Goal: Information Seeking & Learning: Learn about a topic

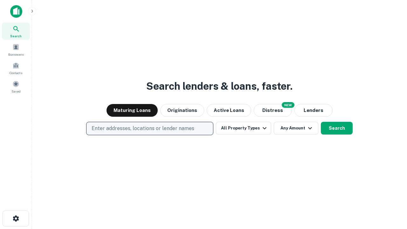
click at [149, 128] on p "Enter addresses, locations or lender names" at bounding box center [143, 129] width 103 height 8
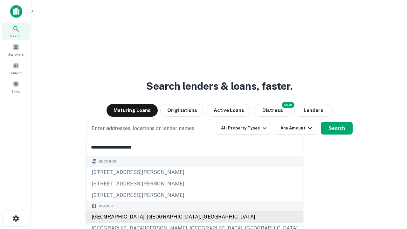
click at [152, 217] on div "[GEOGRAPHIC_DATA], [GEOGRAPHIC_DATA], [GEOGRAPHIC_DATA]" at bounding box center [194, 216] width 216 height 11
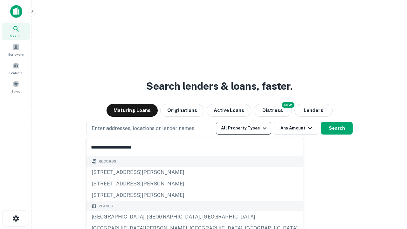
click at [243, 128] on button "All Property Types" at bounding box center [243, 128] width 55 height 13
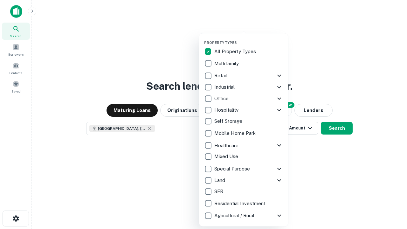
click at [249, 38] on button "button" at bounding box center [248, 38] width 89 height 0
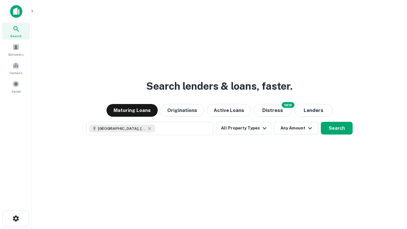
scroll to position [10, 0]
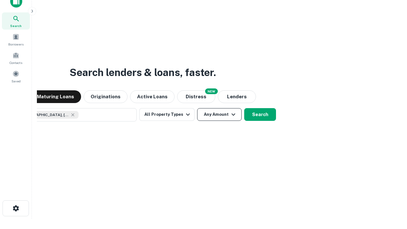
click at [197, 108] on button "Any Amount" at bounding box center [219, 114] width 45 height 13
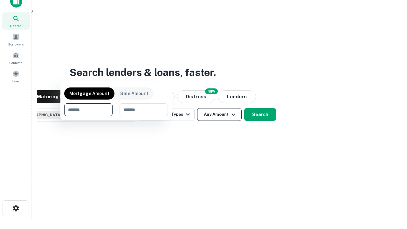
scroll to position [46, 180]
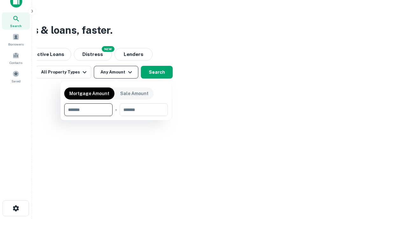
type input "*******"
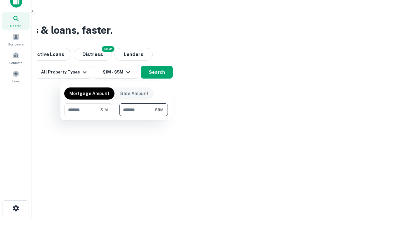
type input "*******"
click at [116, 116] on button "button" at bounding box center [116, 116] width 104 height 0
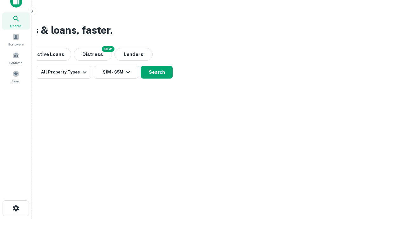
scroll to position [10, 0]
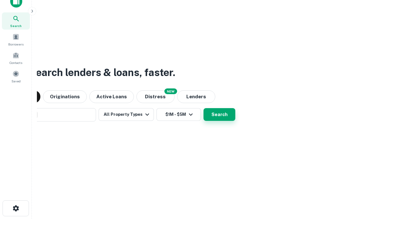
click at [203, 108] on button "Search" at bounding box center [219, 114] width 32 height 13
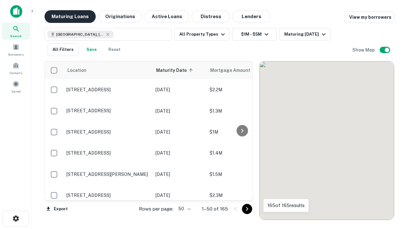
click at [70, 17] on button "Maturing Loans" at bounding box center [70, 16] width 51 height 13
